Goal: Task Accomplishment & Management: Manage account settings

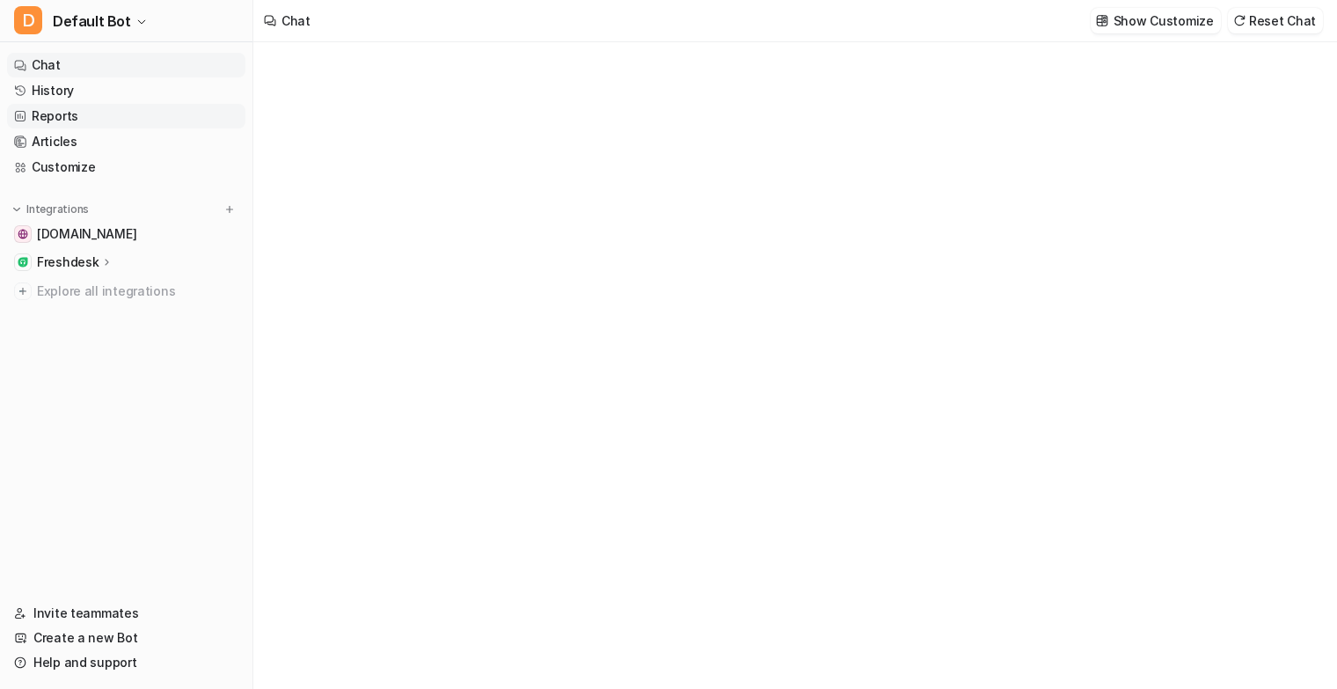
type textarea "**********"
click at [65, 141] on link "Articles" at bounding box center [126, 141] width 238 height 25
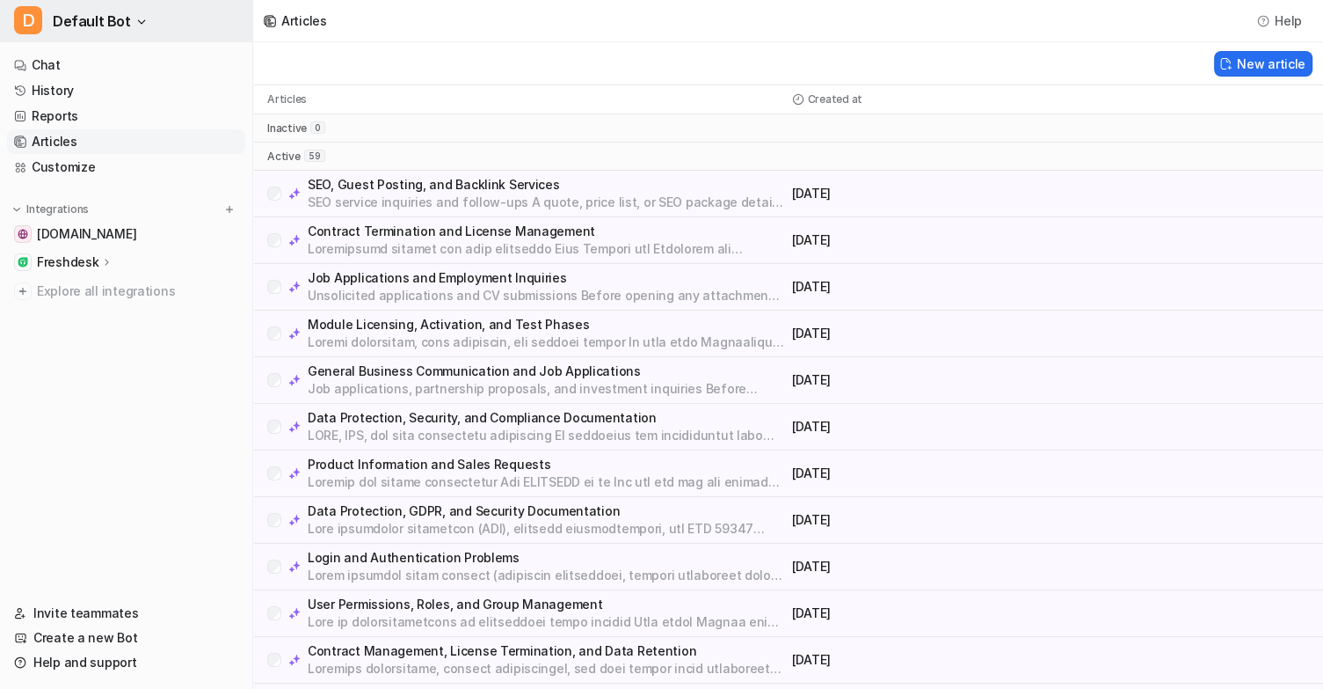
click at [24, 6] on span "D" at bounding box center [28, 20] width 28 height 28
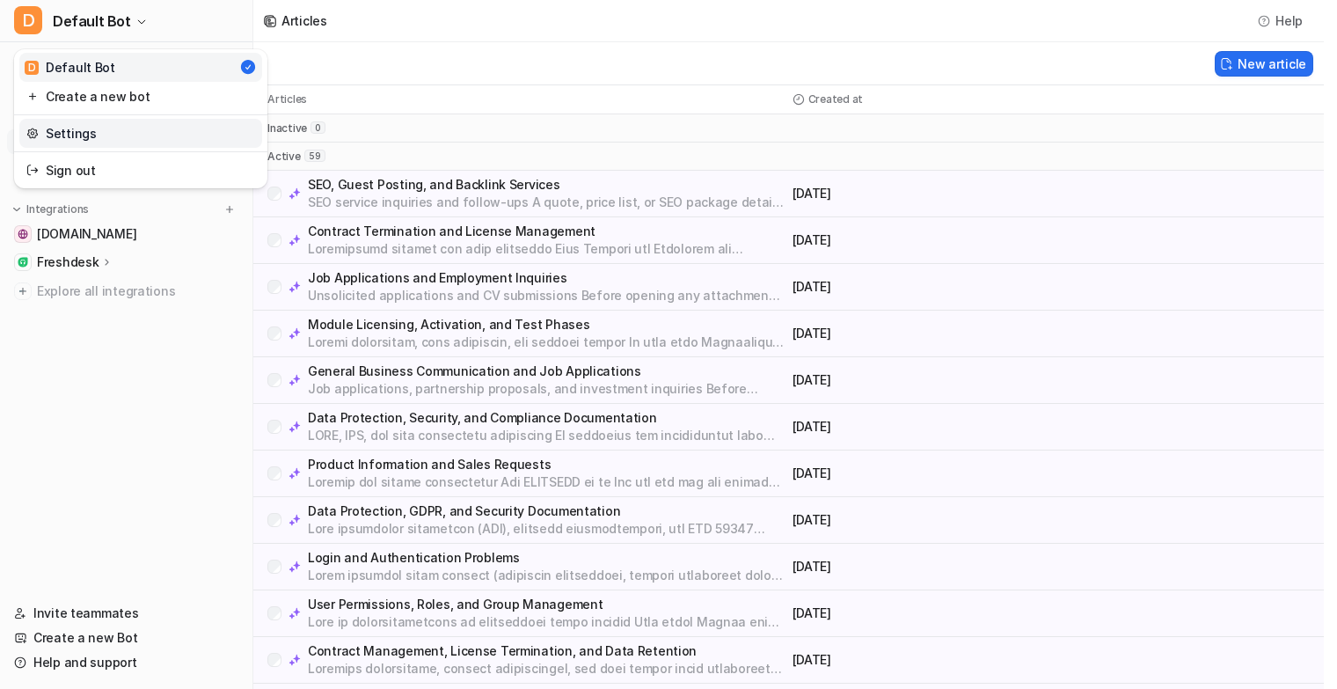
click at [85, 137] on link "Settings" at bounding box center [140, 133] width 243 height 29
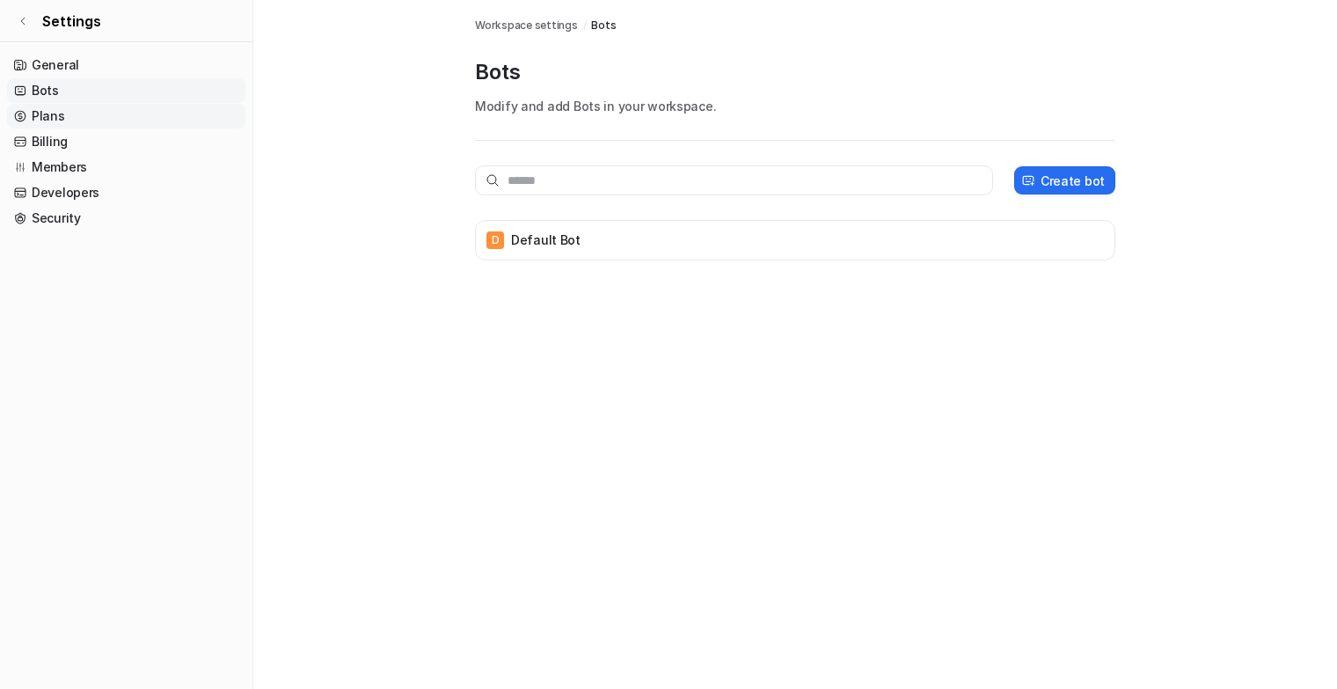
click at [50, 115] on link "Plans" at bounding box center [126, 116] width 238 height 25
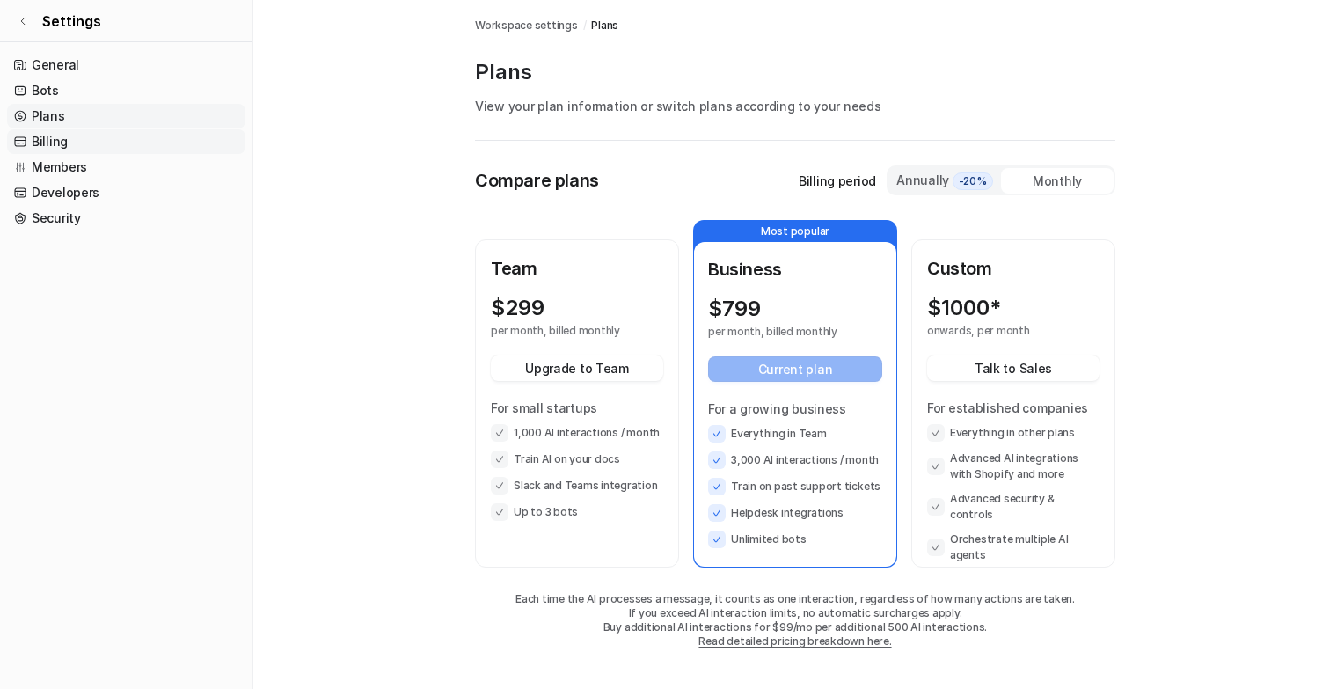
click at [56, 146] on link "Billing" at bounding box center [126, 141] width 238 height 25
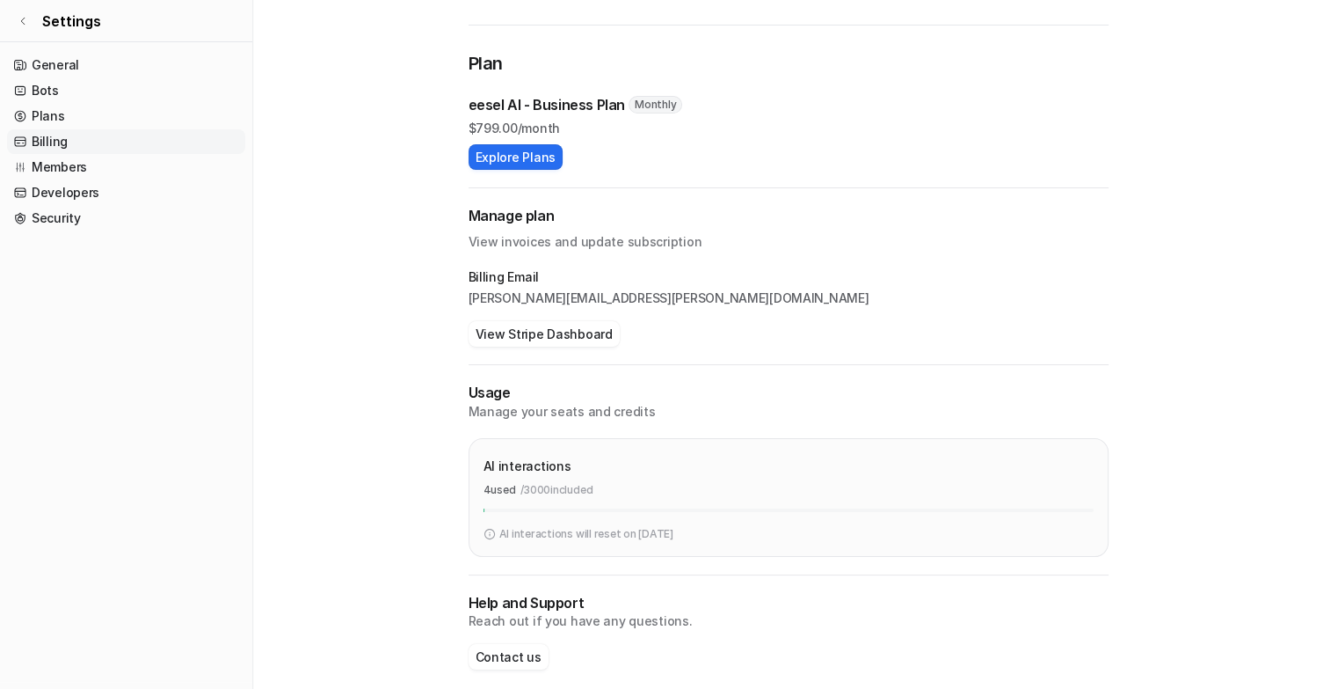
scroll to position [130, 0]
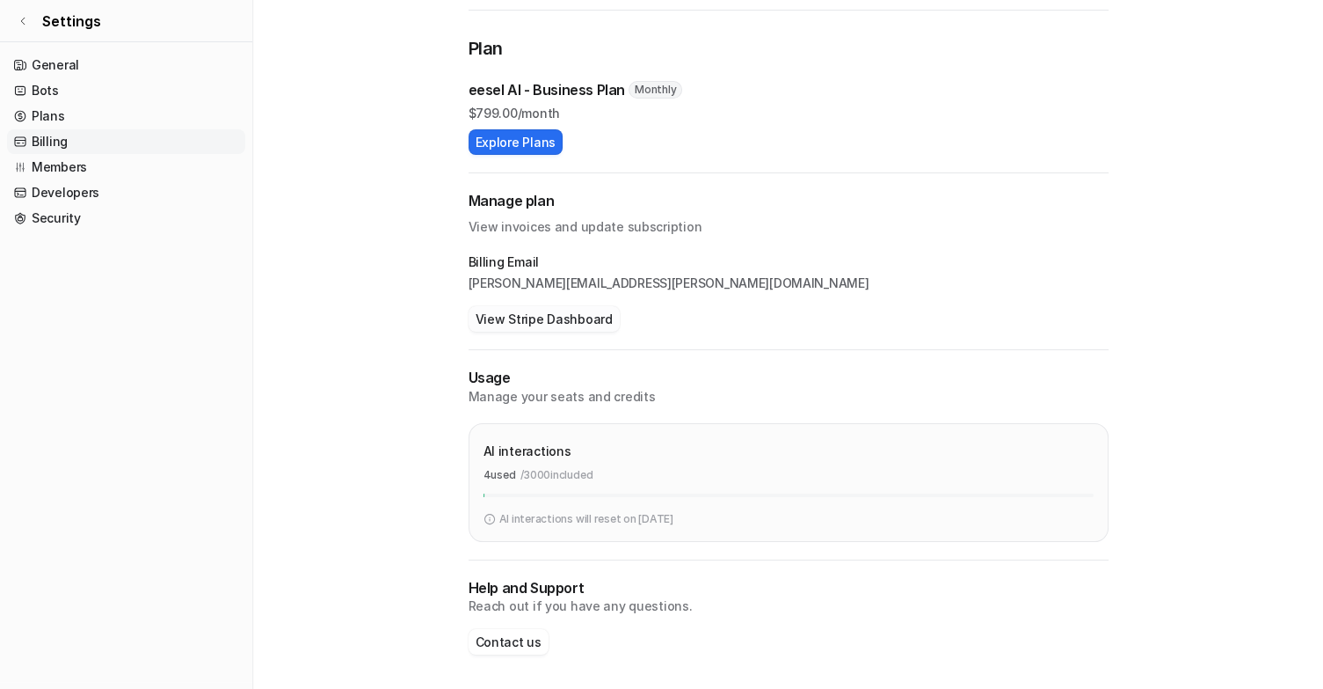
click at [509, 313] on button "View Stripe Dashboard" at bounding box center [544, 319] width 151 height 26
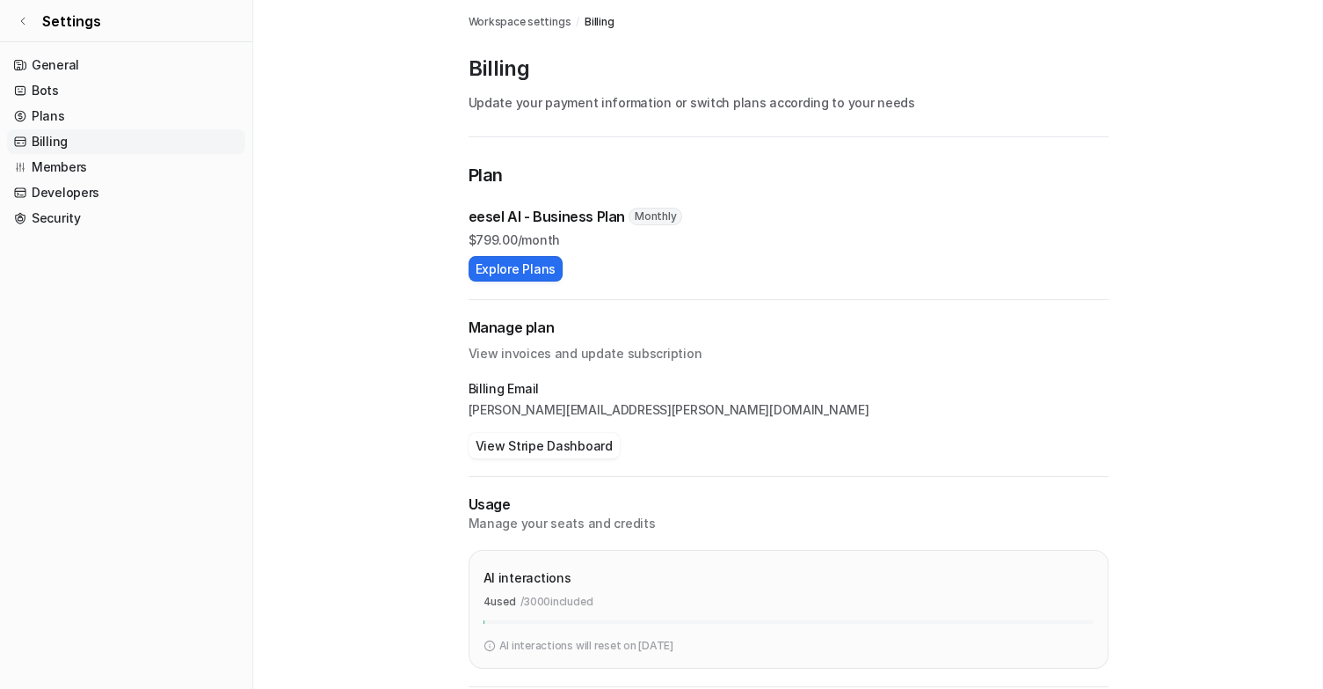
scroll to position [0, 0]
